Goal: Information Seeking & Learning: Learn about a topic

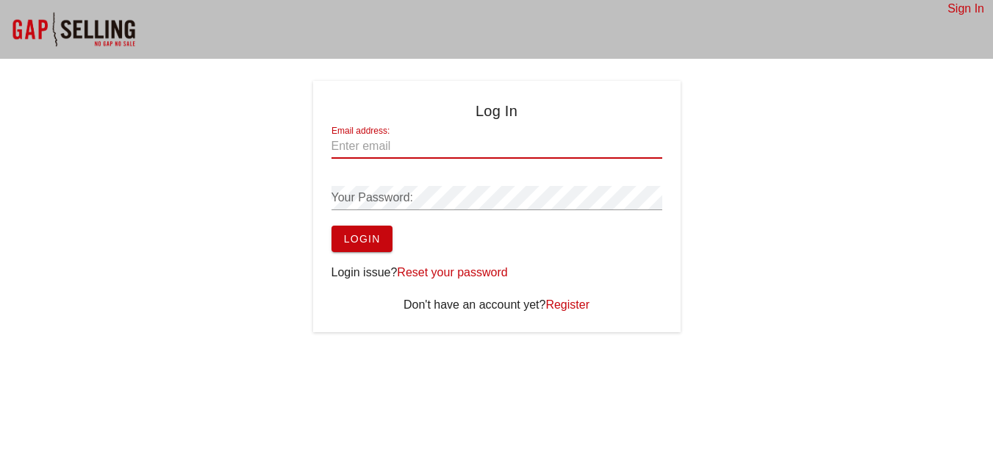
click at [483, 136] on input "Email address:" at bounding box center [496, 147] width 331 height 24
type input "rzamora@rockasphalt.com"
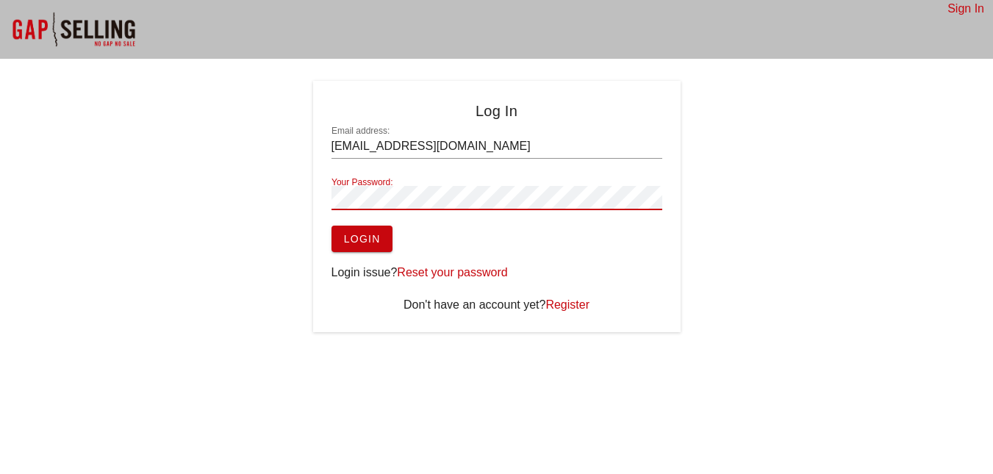
click at [331, 226] on button "Login" at bounding box center [361, 239] width 61 height 26
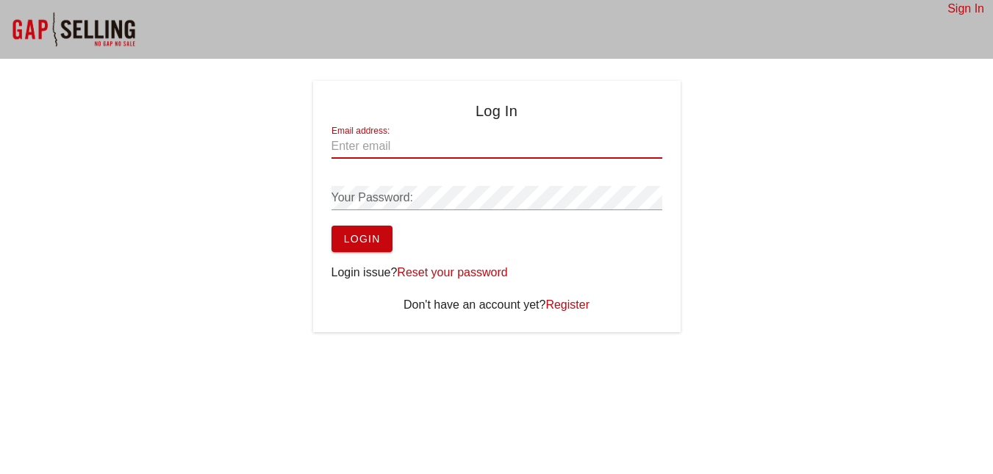
click at [528, 148] on input "Email address:" at bounding box center [496, 147] width 331 height 24
type input "[EMAIL_ADDRESS][DOMAIN_NAME]"
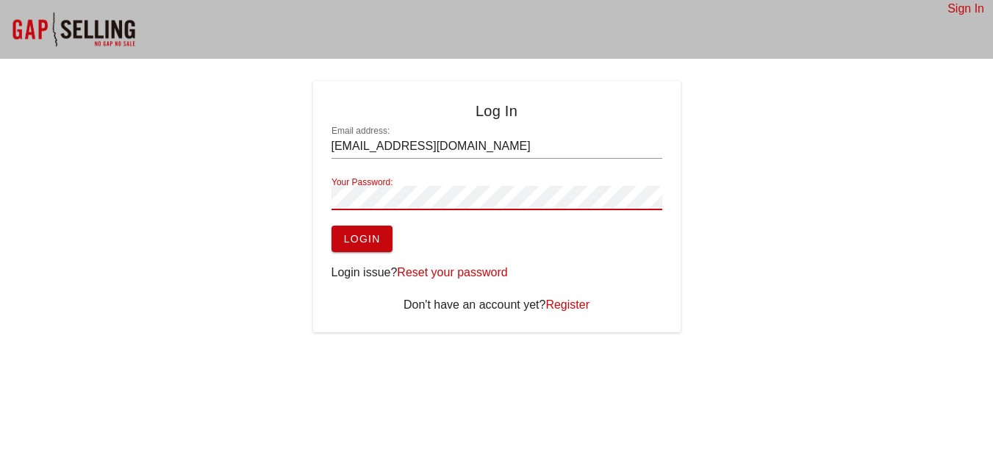
click at [331, 226] on button "Login" at bounding box center [361, 239] width 61 height 26
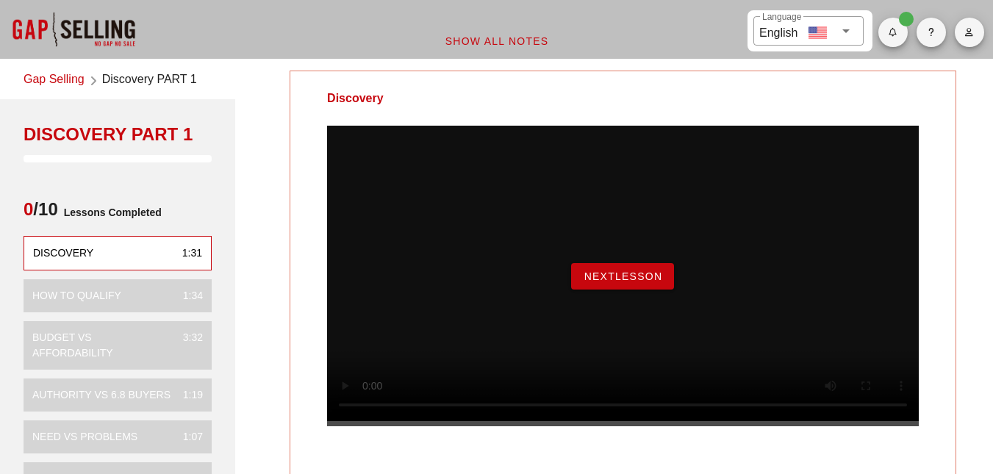
click at [644, 287] on button "NextLesson" at bounding box center [622, 276] width 103 height 26
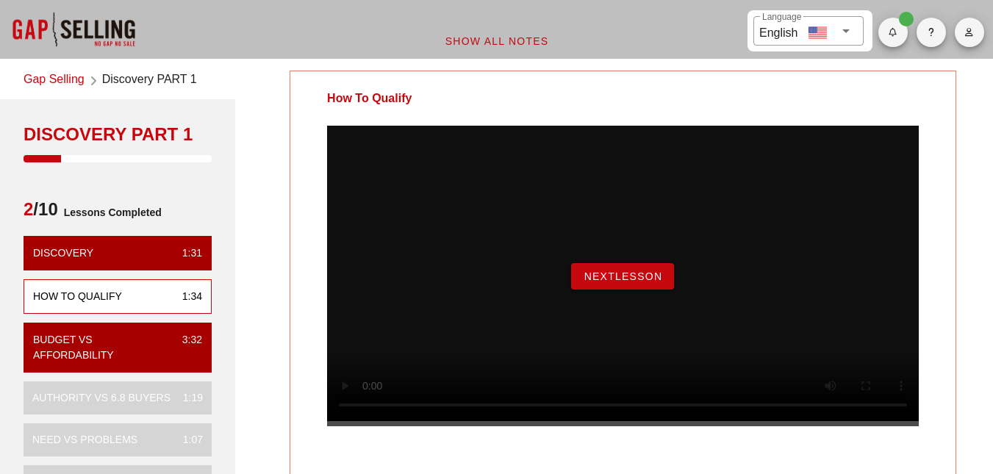
click at [639, 282] on span "NextLesson" at bounding box center [622, 276] width 79 height 12
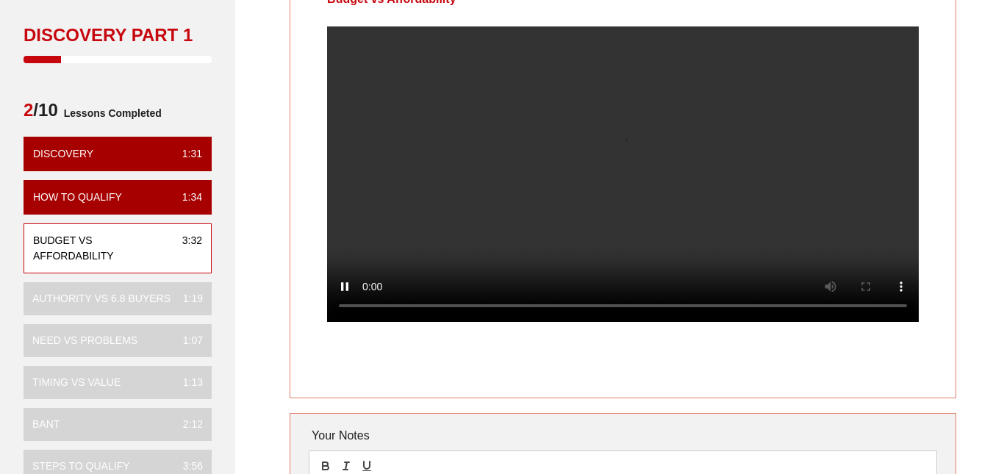
scroll to position [74, 0]
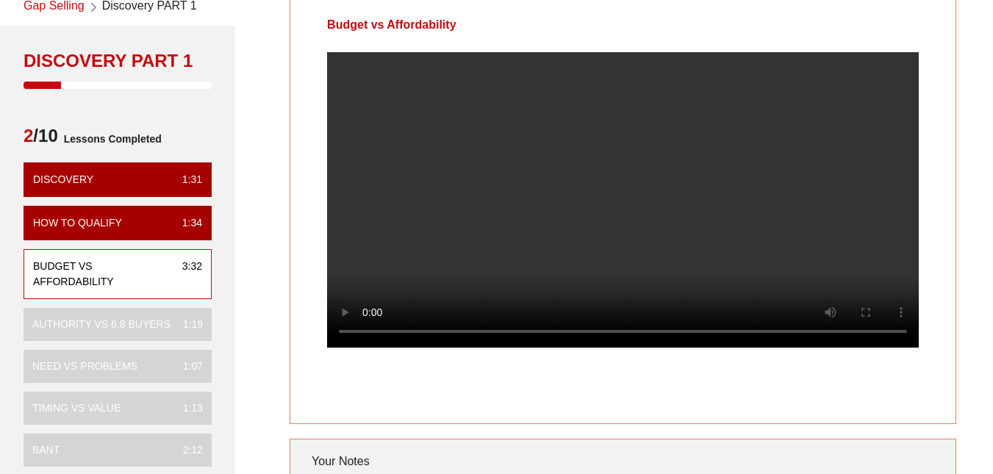
click at [592, 201] on video at bounding box center [623, 199] width 592 height 295
